Goal: Task Accomplishment & Management: Use online tool/utility

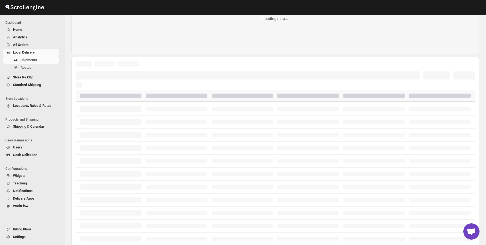
scroll to position [27, 0]
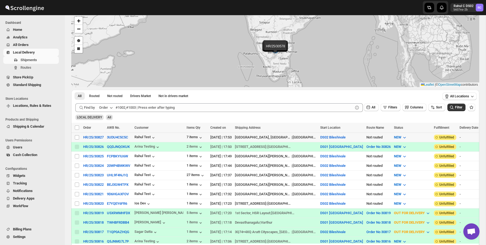
click at [76, 137] on input "Select shipment" at bounding box center [77, 137] width 4 height 4
checkbox input "true"
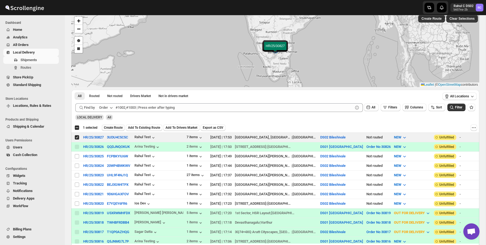
click at [121, 126] on span "Create Route" at bounding box center [113, 127] width 19 height 4
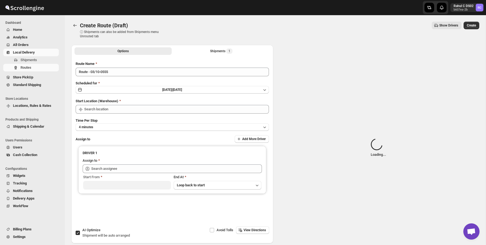
type input "DS02 Bileshivale"
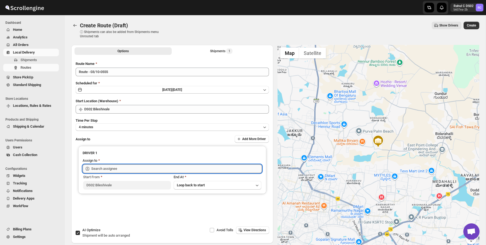
click at [156, 170] on input "text" at bounding box center [176, 168] width 171 height 9
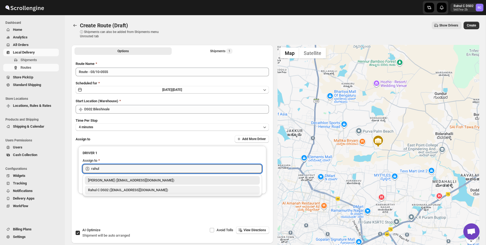
click at [130, 193] on div "Rahul C DS02 ([EMAIL_ADDRESS][DOMAIN_NAME])" at bounding box center [172, 190] width 175 height 9
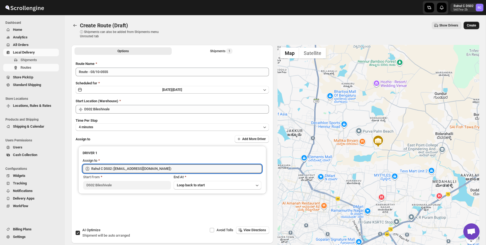
type input "Rahul C DS02 ([EMAIL_ADDRESS][DOMAIN_NAME])"
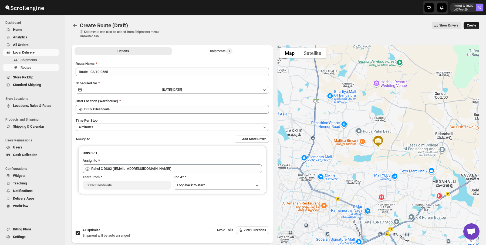
click at [471, 22] on button "Create" at bounding box center [472, 26] width 16 height 8
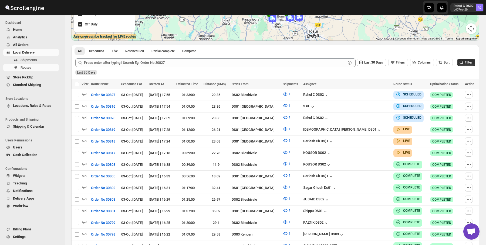
scroll to position [172, 0]
